Goal: Transaction & Acquisition: Register for event/course

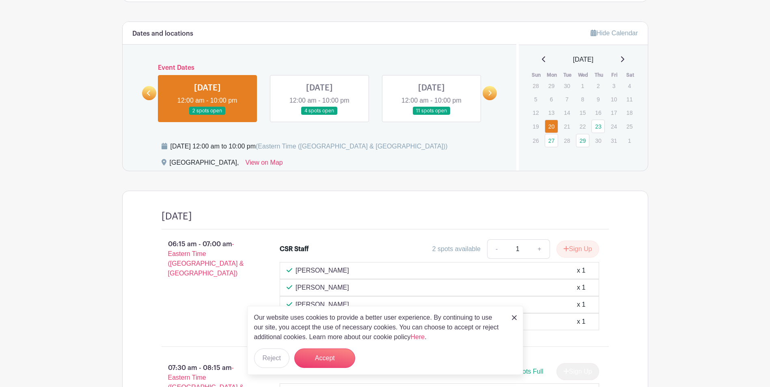
scroll to position [491, 0]
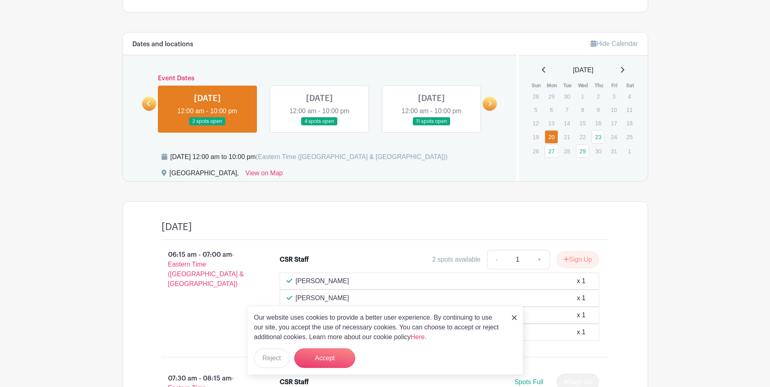
click at [319, 126] on link at bounding box center [319, 126] width 0 height 0
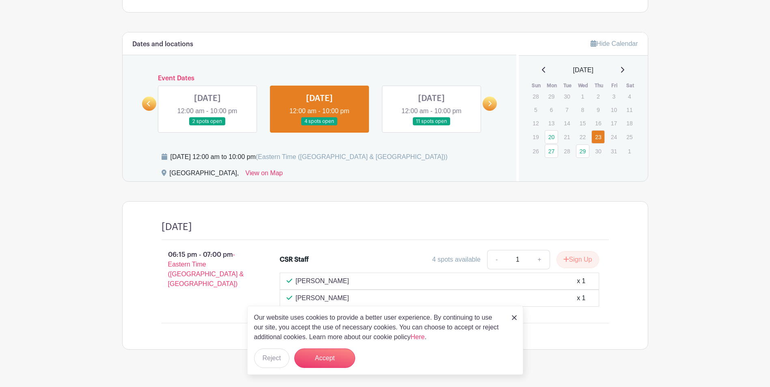
click at [431, 126] on link at bounding box center [431, 126] width 0 height 0
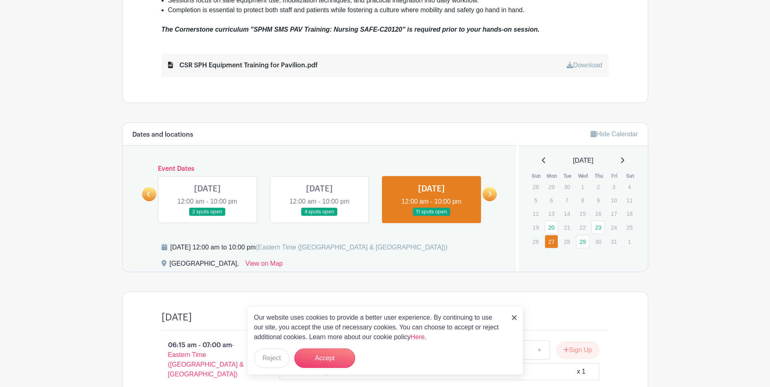
scroll to position [312, 0]
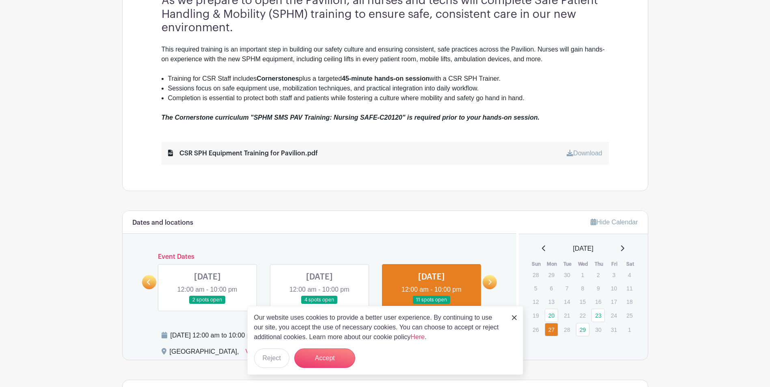
click at [624, 245] on icon at bounding box center [622, 248] width 4 height 6
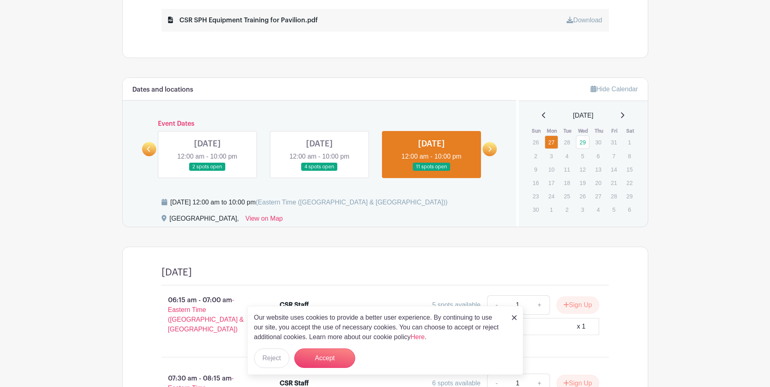
scroll to position [434, 0]
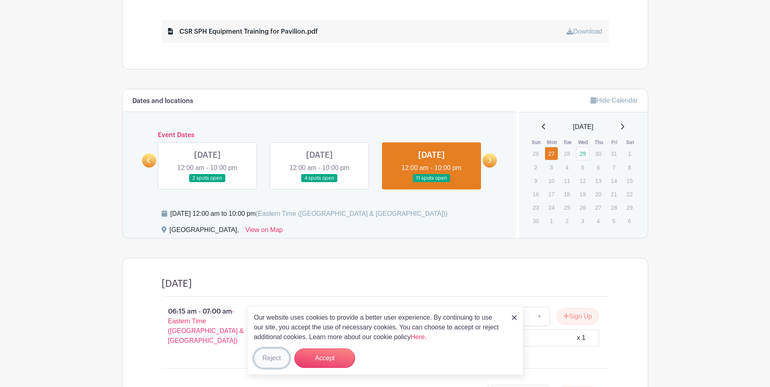
click at [267, 354] on button "Reject" at bounding box center [271, 357] width 35 height 19
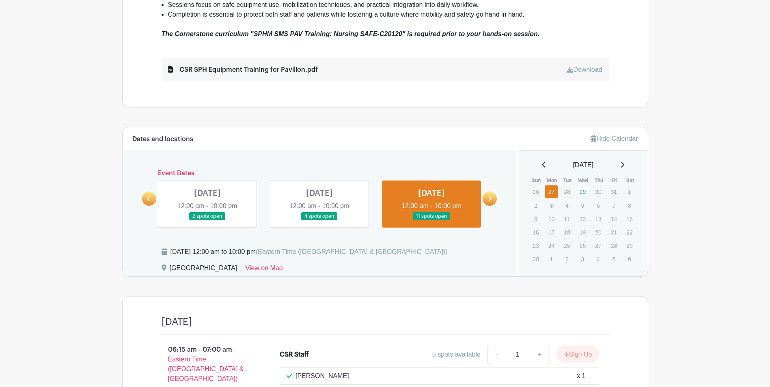
scroll to position [394, 0]
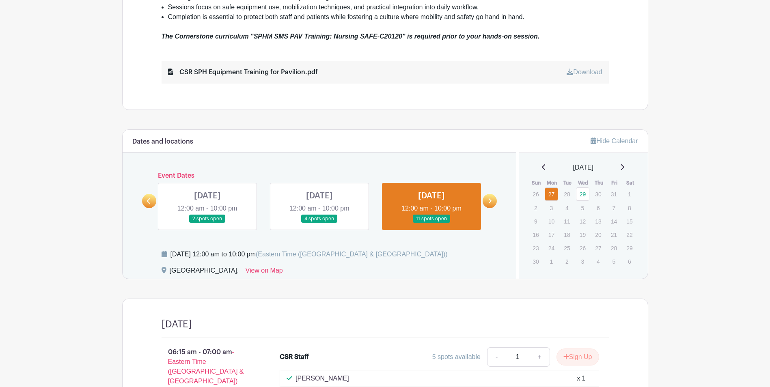
click at [542, 168] on icon at bounding box center [544, 167] width 4 height 6
click at [547, 235] on link "20" at bounding box center [550, 234] width 13 height 13
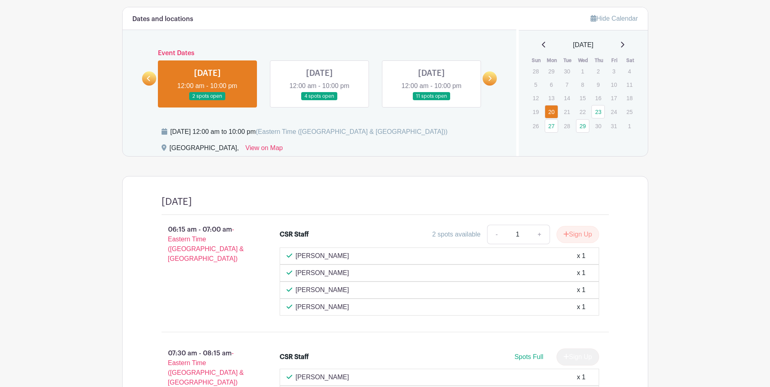
scroll to position [515, 0]
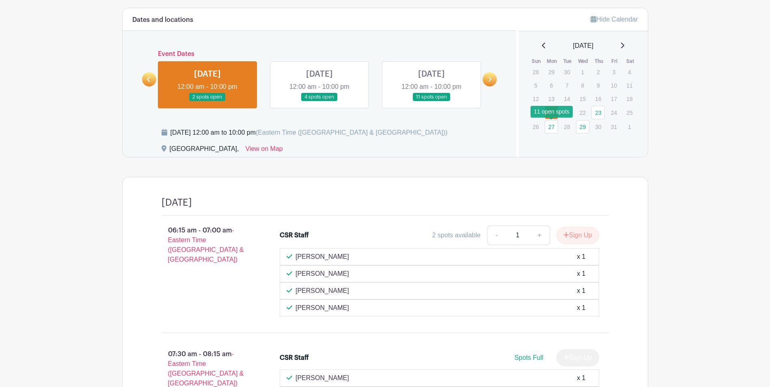
click at [552, 130] on link "27" at bounding box center [550, 126] width 13 height 13
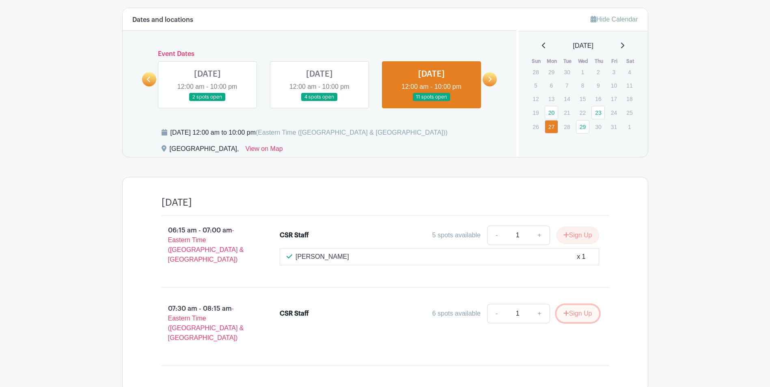
click at [577, 309] on button "Sign Up" at bounding box center [577, 313] width 43 height 17
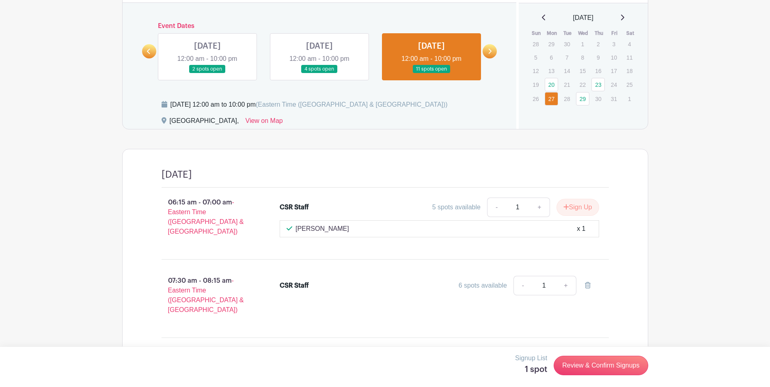
scroll to position [556, 0]
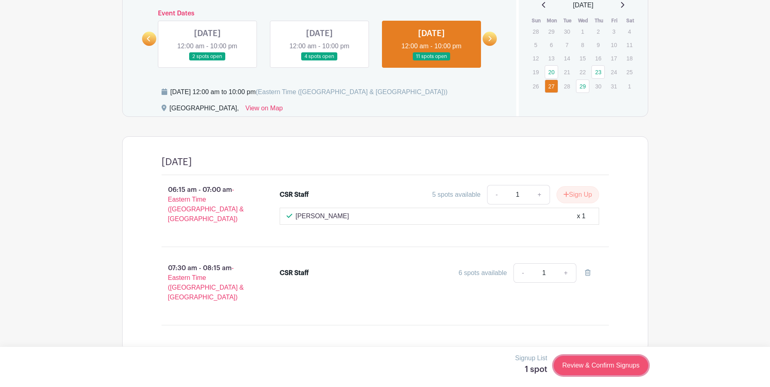
click at [596, 365] on link "Review & Confirm Signups" at bounding box center [600, 365] width 94 height 19
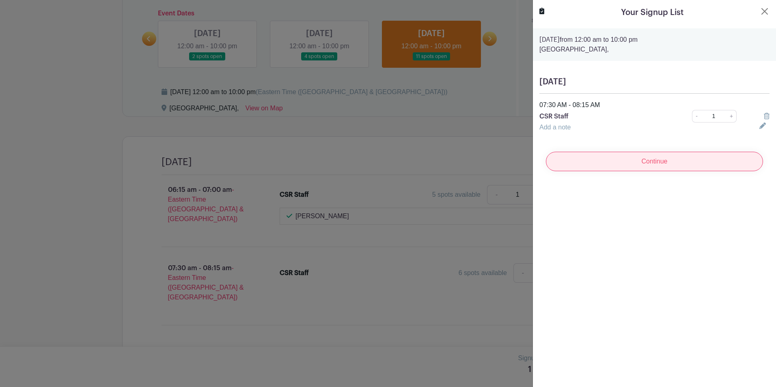
click at [655, 160] on input "Continue" at bounding box center [654, 161] width 217 height 19
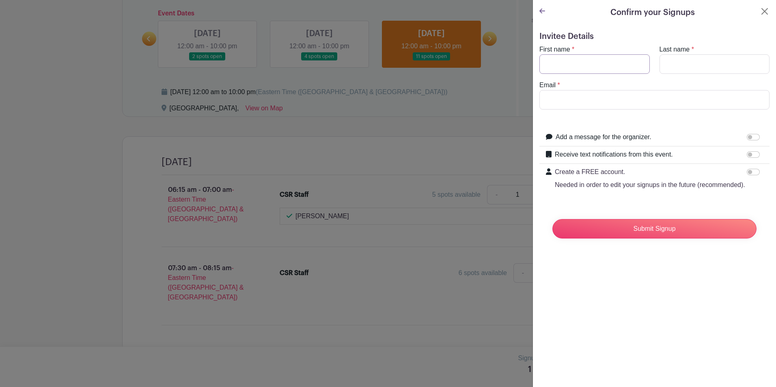
click at [566, 62] on input "First name" at bounding box center [594, 63] width 110 height 19
type input "Sadia"
click at [687, 61] on input "Last name" at bounding box center [714, 63] width 110 height 19
type input "Hussain"
click at [633, 99] on input "Email" at bounding box center [654, 99] width 230 height 19
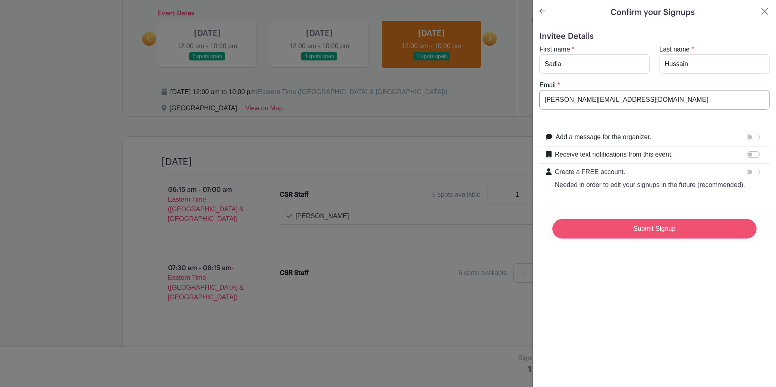
type input "[PERSON_NAME][EMAIL_ADDRESS][DOMAIN_NAME]"
click at [654, 239] on input "Submit Signup" at bounding box center [654, 228] width 204 height 19
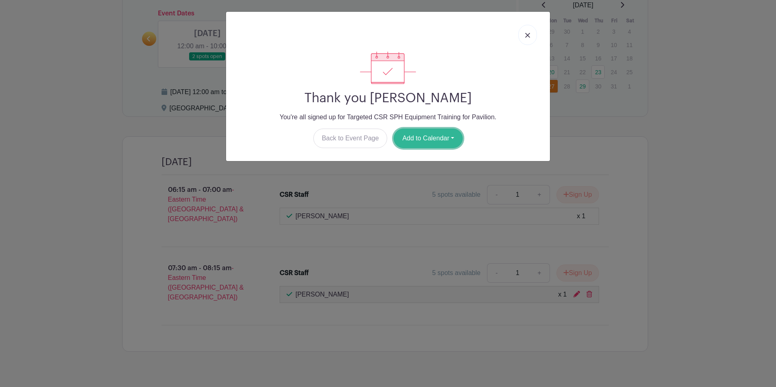
click at [419, 136] on button "Add to Calendar" at bounding box center [428, 138] width 69 height 19
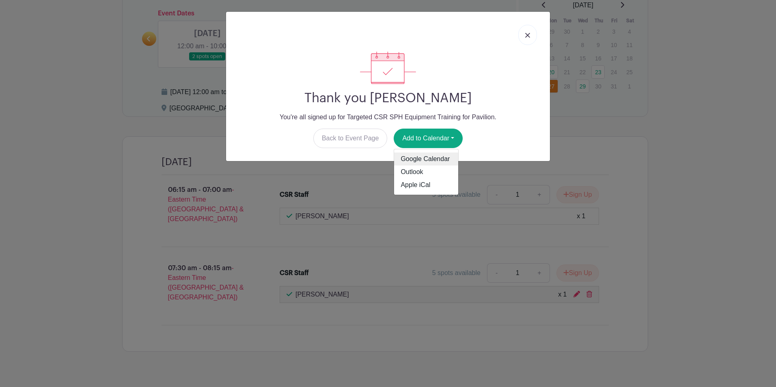
click at [417, 157] on link "Google Calendar" at bounding box center [426, 159] width 64 height 13
click at [527, 36] on img at bounding box center [527, 35] width 5 height 5
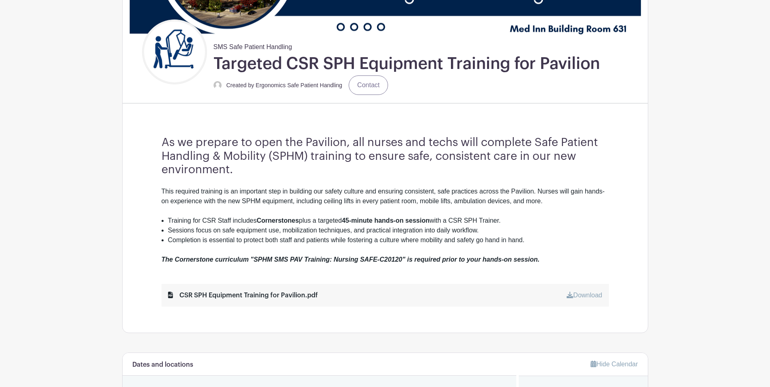
scroll to position [110, 0]
